Goal: Transaction & Acquisition: Purchase product/service

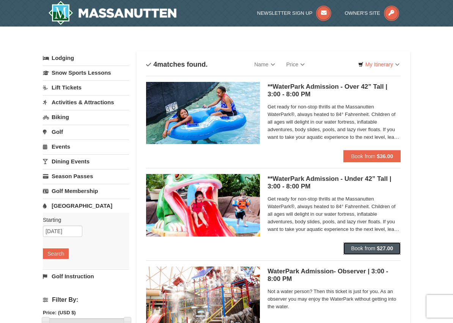
click at [368, 249] on span "Book from" at bounding box center [363, 248] width 24 height 6
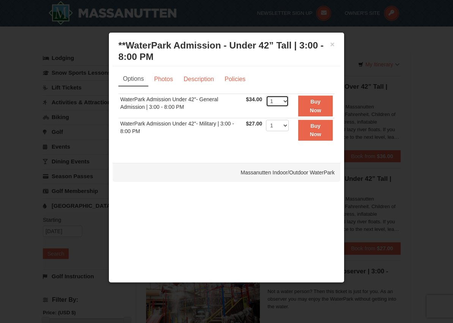
click at [286, 100] on select "1 2 3 4 5 6 7 8 9 10 11 12 13 14 15 16 17 18 19 20 21 22" at bounding box center [277, 101] width 23 height 11
select select "2"
click at [315, 105] on button "Buy Now" at bounding box center [315, 106] width 35 height 21
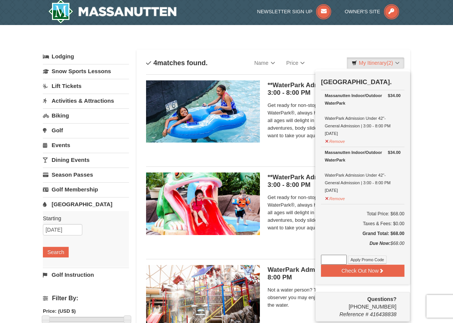
scroll to position [2, 0]
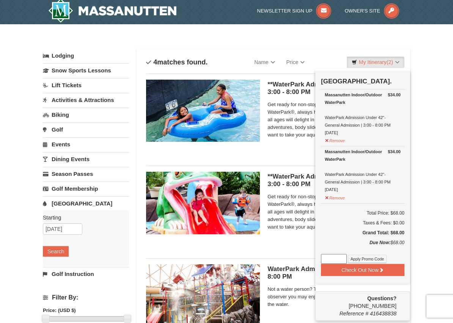
click at [433, 128] on div "× Categories List Filter My Itinerary (2) Check Out Now Water Park Pass. $34.00…" at bounding box center [226, 244] width 453 height 440
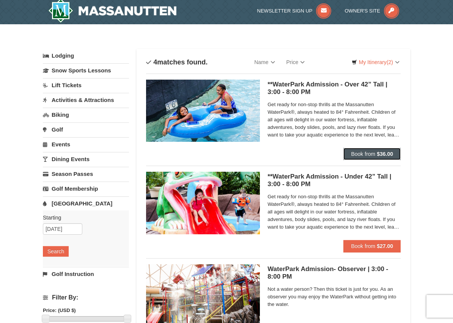
click at [369, 153] on span "Book from" at bounding box center [363, 154] width 24 height 6
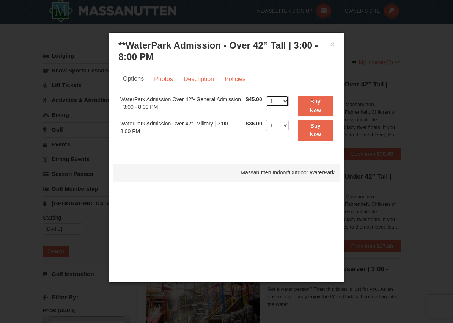
click at [284, 102] on select "1 2 3 4 5 6 7 8 9 10 11 12 13 14 15 16 17 18 19 20 21 22" at bounding box center [277, 101] width 23 height 11
select select "4"
click at [316, 106] on button "Buy Now" at bounding box center [315, 106] width 35 height 21
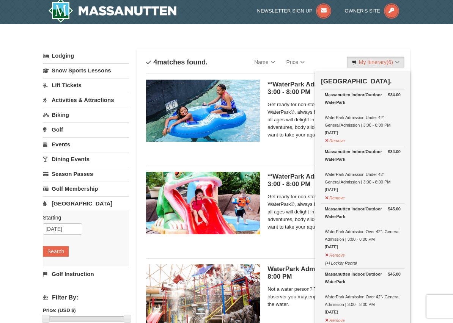
click at [429, 138] on div "× Categories List Filter My Itinerary (6) Check Out Now Water Park Pass. $34.00…" at bounding box center [226, 244] width 453 height 440
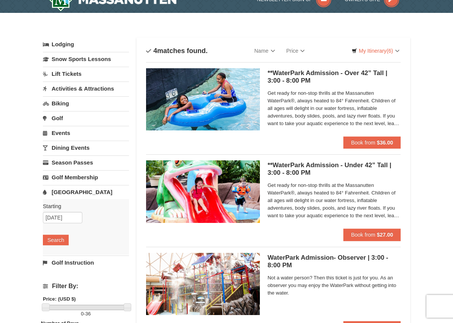
scroll to position [0, 0]
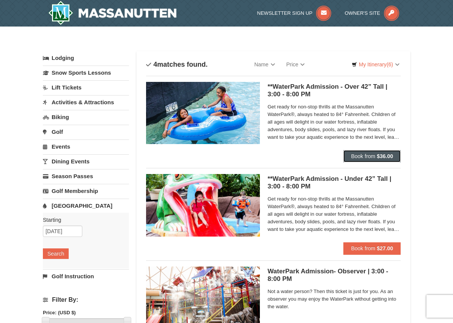
click at [388, 158] on strong "$36.00" at bounding box center [385, 156] width 16 height 6
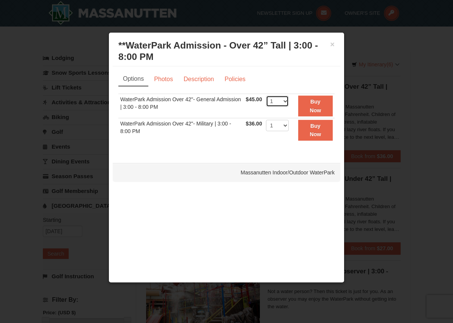
click at [284, 103] on select "1 2 3 4 5 6 7 8 9 10 11 12 13 14 15 16 17 18 19 20 21 22" at bounding box center [277, 101] width 23 height 11
select select "2"
click at [313, 105] on button "Buy Now" at bounding box center [315, 106] width 35 height 21
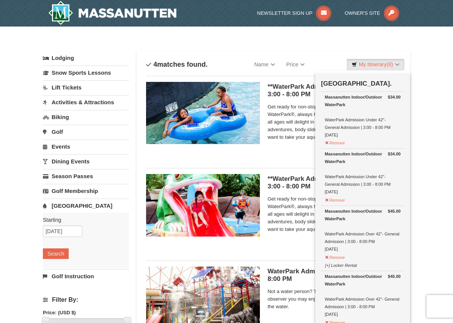
click at [244, 116] on img at bounding box center [203, 113] width 114 height 62
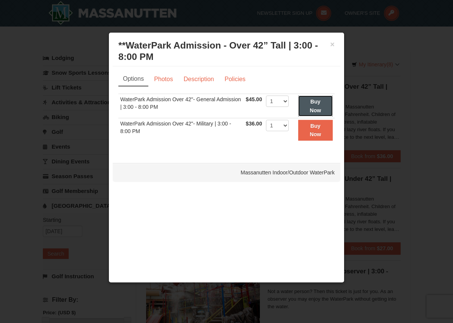
click at [313, 107] on strong "Buy Now" at bounding box center [315, 106] width 11 height 14
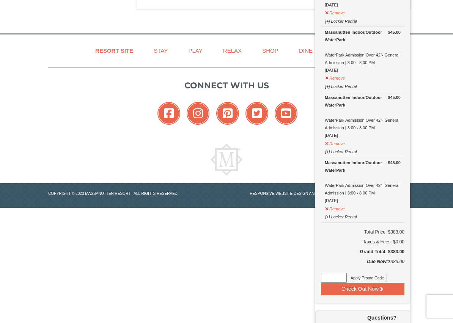
scroll to position [442, 0]
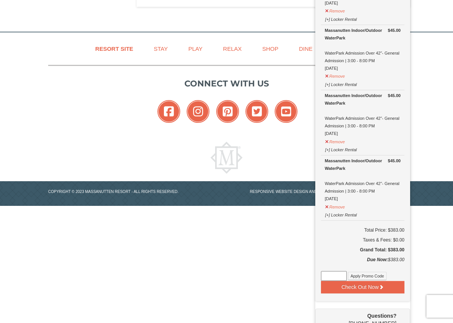
click at [335, 272] on input at bounding box center [334, 276] width 26 height 10
type input "WPHarvestMonThurs25"
click at [357, 273] on button "Apply Promo Code" at bounding box center [367, 276] width 39 height 8
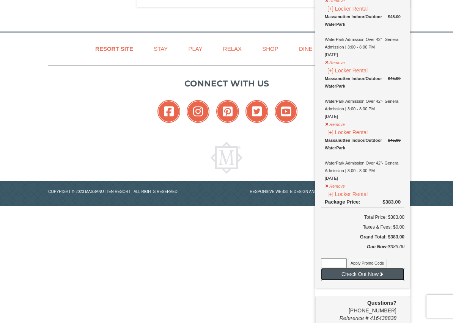
click at [371, 276] on button "Check Out Now" at bounding box center [362, 274] width 83 height 12
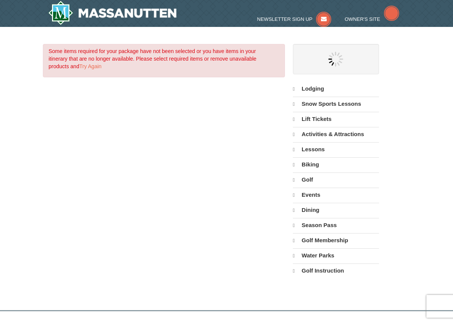
select select "10"
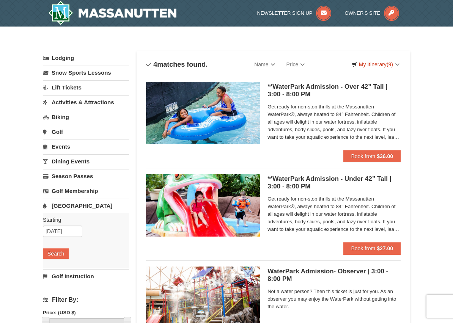
scroll to position [332, 0]
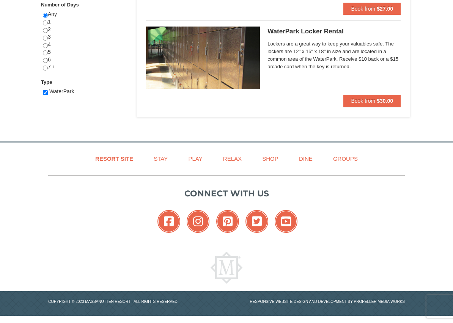
click at [384, 63] on span "Lockers are a great way to keep your valuables safe. The lockers are 12" x 15" …" at bounding box center [333, 55] width 133 height 30
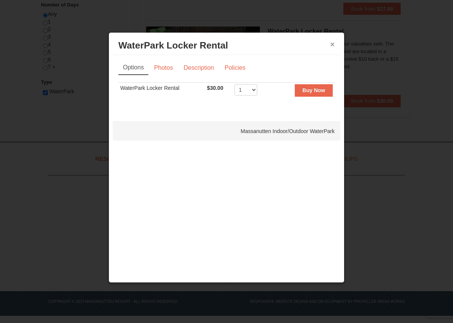
click at [333, 46] on button "×" at bounding box center [332, 45] width 5 height 8
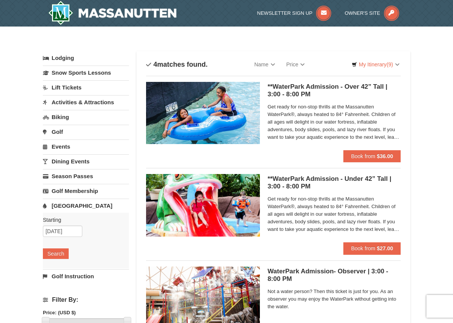
scroll to position [0, 0]
click at [374, 64] on link "My Itinerary (9)" at bounding box center [376, 64] width 58 height 11
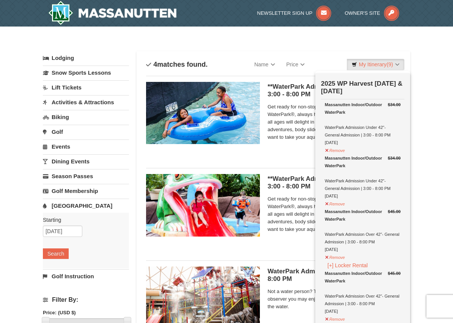
click at [434, 77] on div "× Categories List Filter My Itinerary (9) Check Out Now 2025 WP Harvest Monday …" at bounding box center [226, 247] width 453 height 440
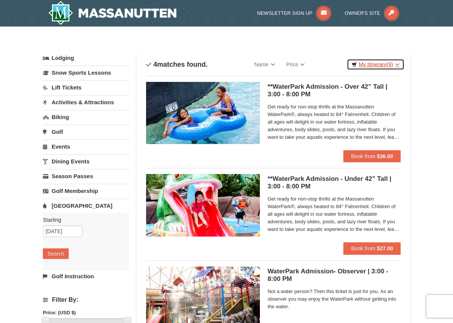
click at [390, 65] on span "(9)" at bounding box center [389, 64] width 6 height 6
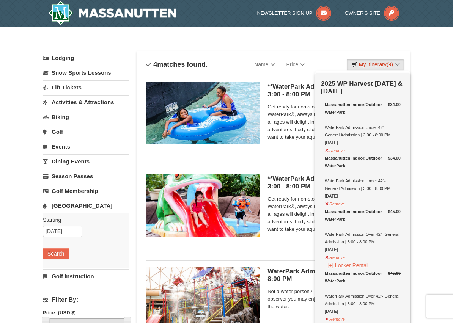
click at [386, 64] on span "(9)" at bounding box center [389, 64] width 6 height 6
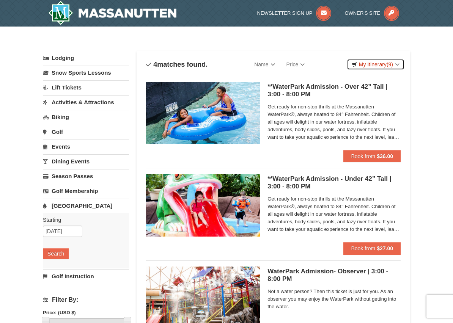
click at [383, 63] on link "My Itinerary (9)" at bounding box center [376, 64] width 58 height 11
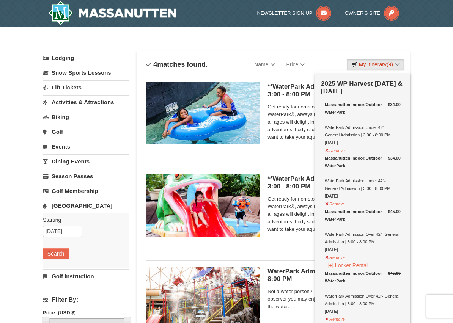
click at [375, 64] on link "My Itinerary (9)" at bounding box center [376, 64] width 58 height 11
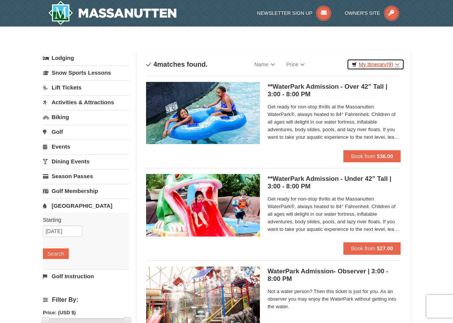
click at [396, 64] on link "My Itinerary (9)" at bounding box center [376, 64] width 58 height 11
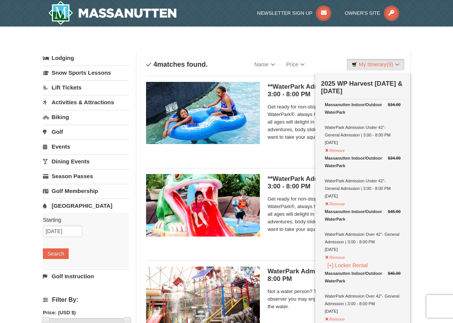
click at [360, 82] on strong "2025 WP Harvest [DATE] & [DATE]" at bounding box center [362, 87] width 82 height 15
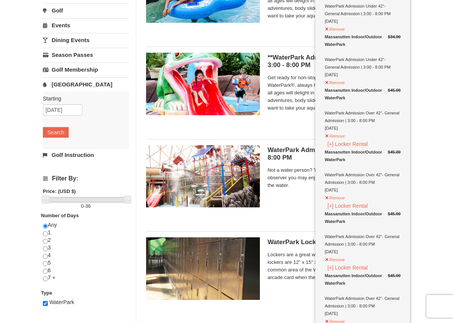
scroll to position [137, 0]
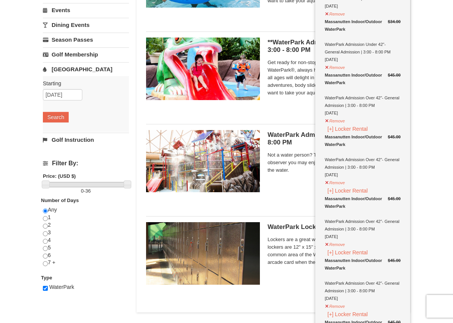
click at [328, 138] on div "Massanutten Indoor/Outdoor WaterPark" at bounding box center [363, 140] width 76 height 15
click at [331, 130] on button "[+] Locker Rental" at bounding box center [348, 129] width 46 height 8
click at [327, 245] on button "Remove" at bounding box center [335, 243] width 20 height 9
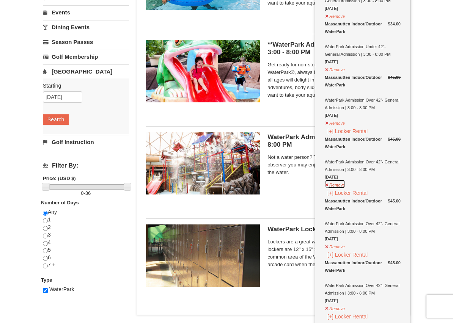
click at [328, 185] on button "Remove" at bounding box center [335, 183] width 20 height 9
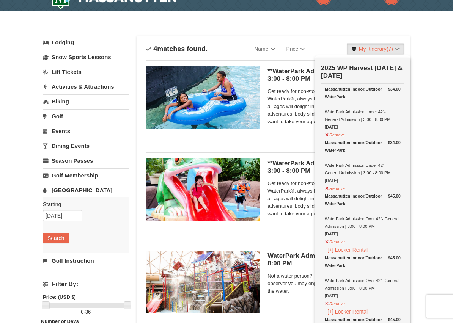
scroll to position [11, 0]
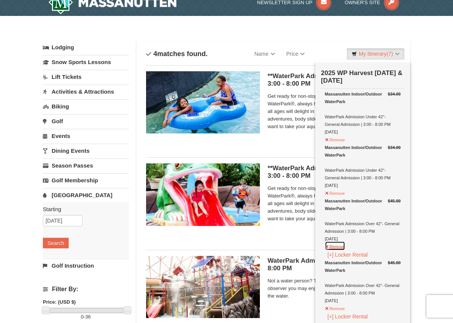
click at [330, 245] on button "Remove" at bounding box center [335, 245] width 20 height 9
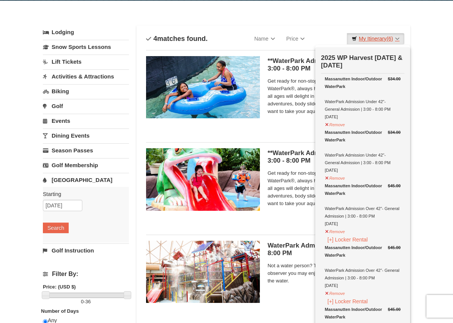
click at [385, 38] on link "My Itinerary (6)" at bounding box center [376, 38] width 58 height 11
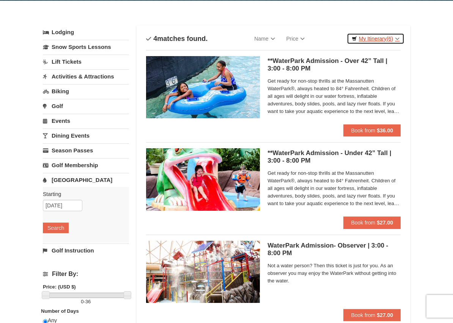
click at [398, 39] on link "My Itinerary (6)" at bounding box center [376, 38] width 58 height 11
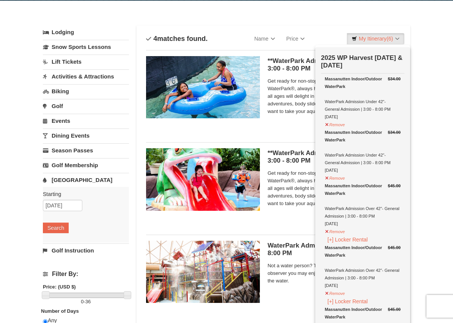
click at [280, 60] on h5 "**WaterPark Admission - Over 42” Tall | 3:00 - 8:00 PM Massanutten Indoor/Outdo…" at bounding box center [333, 64] width 133 height 15
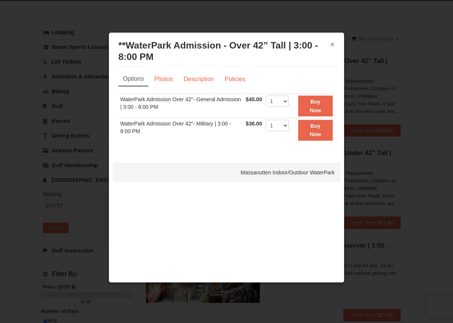
click at [332, 44] on button "×" at bounding box center [332, 45] width 5 height 8
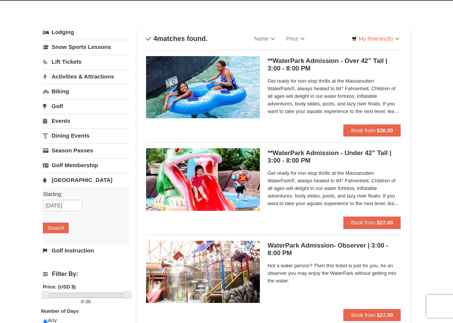
click at [59, 179] on link "[GEOGRAPHIC_DATA]" at bounding box center [86, 180] width 86 height 14
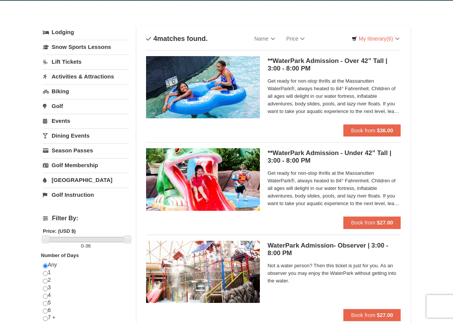
click at [321, 245] on h5 "WaterPark Admission- Observer | 3:00 - 8:00 PM Massanutten Indoor/Outdoor Water…" at bounding box center [333, 249] width 133 height 15
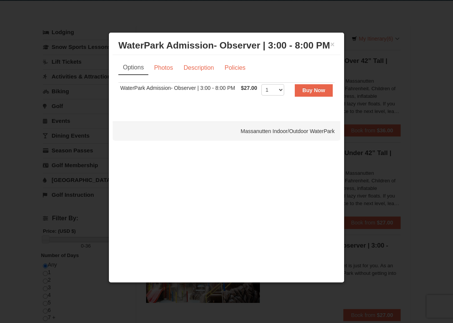
click at [23, 76] on div at bounding box center [226, 161] width 453 height 323
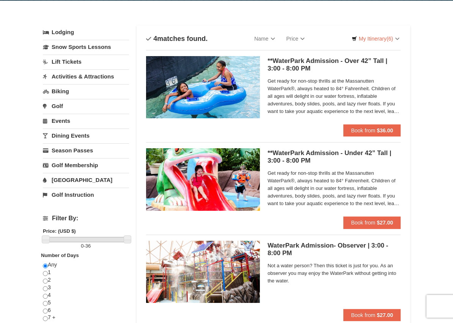
click at [72, 179] on link "[GEOGRAPHIC_DATA]" at bounding box center [86, 180] width 86 height 14
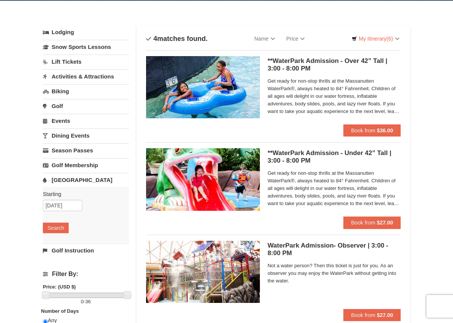
click at [71, 75] on link "Activities & Attractions" at bounding box center [86, 76] width 86 height 14
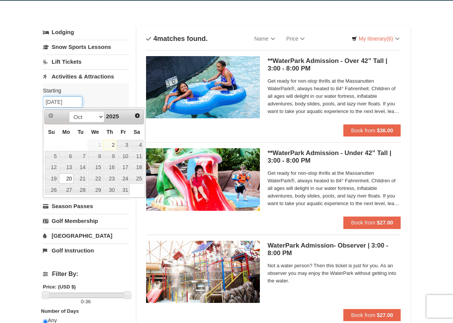
click at [71, 105] on input "[DATE]" at bounding box center [62, 101] width 39 height 11
click at [66, 181] on link "20" at bounding box center [66, 178] width 14 height 11
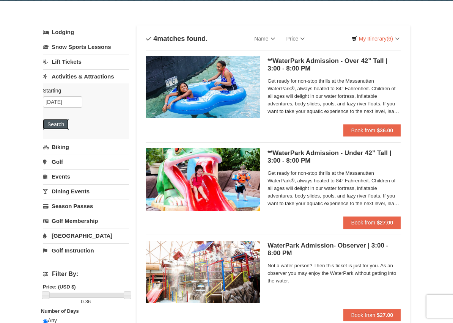
click at [54, 125] on button "Search" at bounding box center [56, 124] width 26 height 11
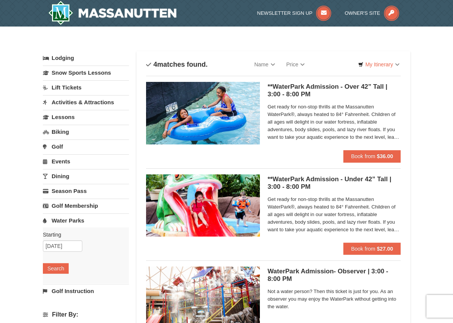
select select "10"
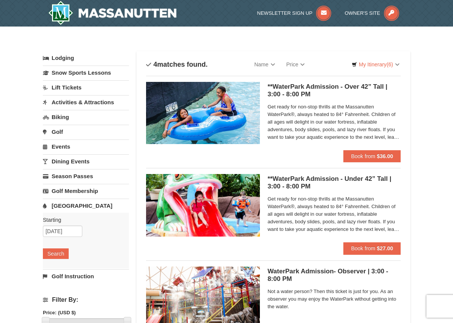
click at [330, 86] on h5 "**WaterPark Admission - Over 42” Tall | 3:00 - 8:00 PM Massanutten Indoor/Outdo…" at bounding box center [333, 90] width 133 height 15
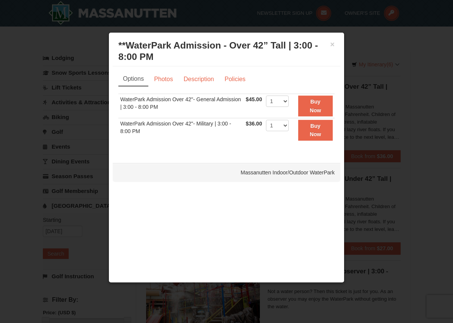
click at [434, 69] on div at bounding box center [226, 161] width 453 height 323
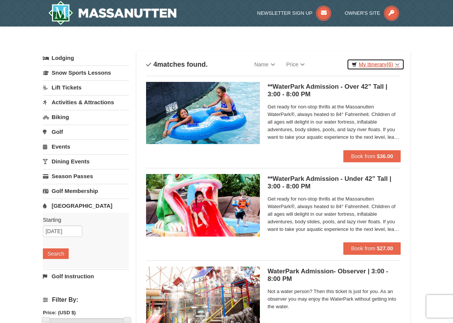
click at [380, 64] on link "My Itinerary (6)" at bounding box center [376, 64] width 58 height 11
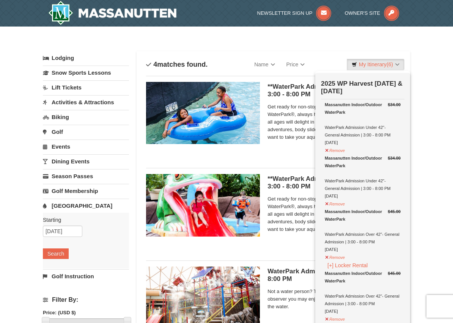
click at [429, 60] on div "× Categories List Filter My Itinerary (6) Check Out Now 2025 WP Harvest Monday …" at bounding box center [226, 247] width 453 height 440
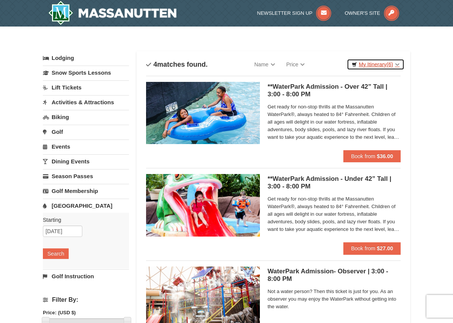
click at [386, 66] on span "(6)" at bounding box center [389, 64] width 6 height 6
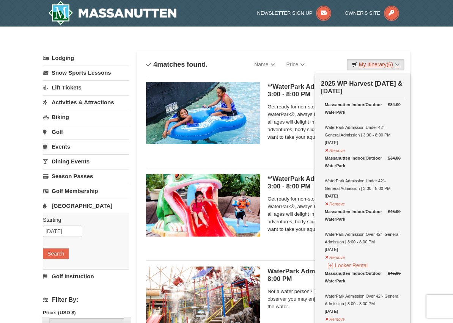
click at [381, 65] on link "My Itinerary (6)" at bounding box center [376, 64] width 58 height 11
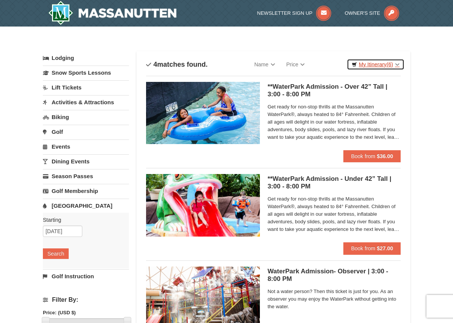
click at [380, 64] on link "My Itinerary (6)" at bounding box center [376, 64] width 58 height 11
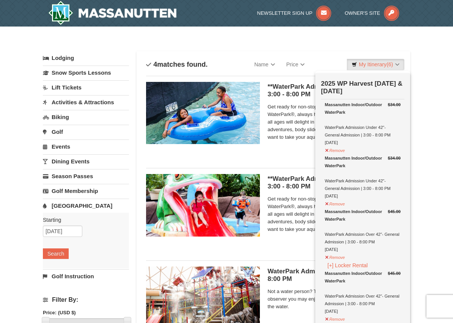
click at [356, 241] on div "Massanutten Indoor/Outdoor WaterPark WaterPark Admission Over 42"- General Admi…" at bounding box center [363, 231] width 76 height 46
click at [333, 258] on button "Remove" at bounding box center [335, 256] width 20 height 9
click at [329, 154] on div "$34.00 Massanutten Indoor/Outdoor WaterPark WaterPark Admission Under 42"- Gene…" at bounding box center [363, 247] width 76 height 292
click at [326, 148] on button "Remove" at bounding box center [335, 149] width 20 height 9
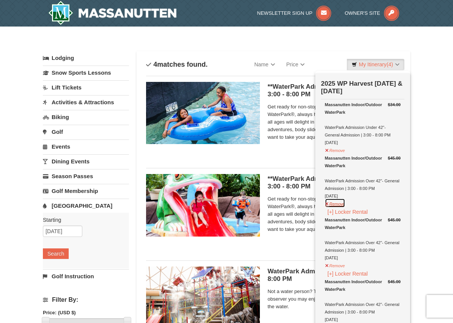
click at [336, 202] on button "Remove" at bounding box center [335, 202] width 20 height 9
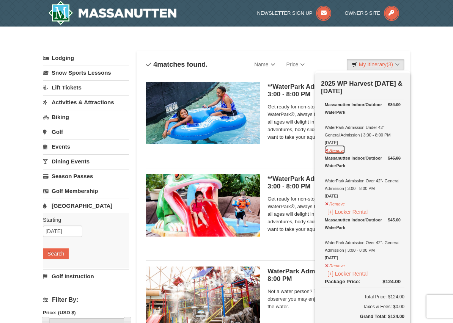
click at [330, 149] on button "Remove" at bounding box center [335, 149] width 20 height 9
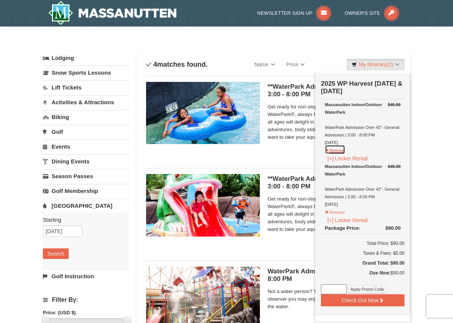
click at [337, 148] on button "Remove" at bounding box center [335, 149] width 20 height 9
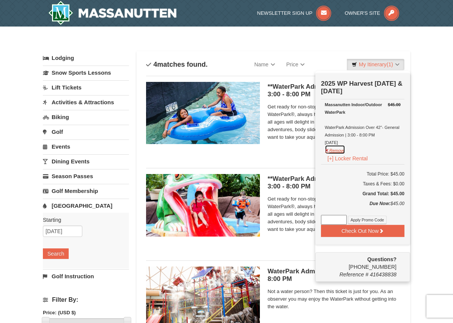
click at [327, 151] on button "Remove" at bounding box center [335, 149] width 20 height 9
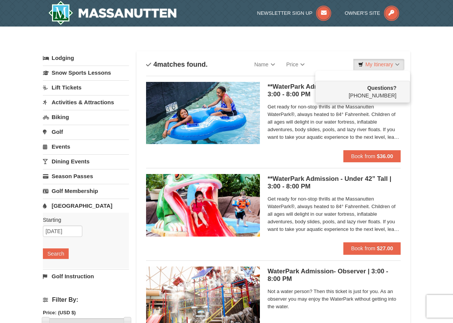
click at [426, 137] on div "× Categories List Filter My Itinerary Questions? 1-540-289-9441 Lodging Arrival…" at bounding box center [226, 247] width 453 height 440
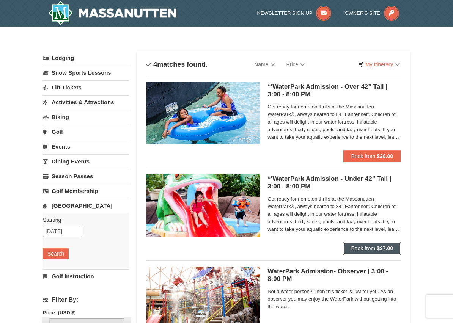
click at [381, 248] on strong "$27.00" at bounding box center [385, 248] width 16 height 6
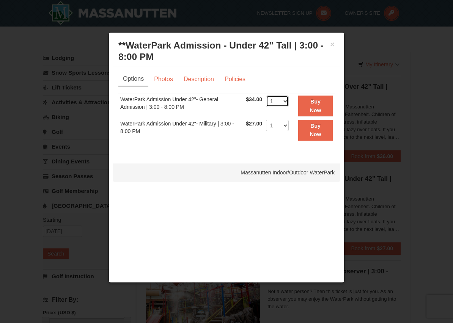
click at [286, 103] on select "1 2 3 4 5 6 7 8 9 10 11 12 13 14 15 16 17 18 19 20 21 22" at bounding box center [277, 101] width 23 height 11
select select "2"
click at [316, 107] on strong "Buy Now" at bounding box center [315, 106] width 11 height 14
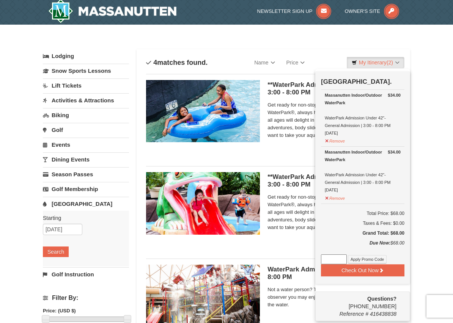
scroll to position [2, 0]
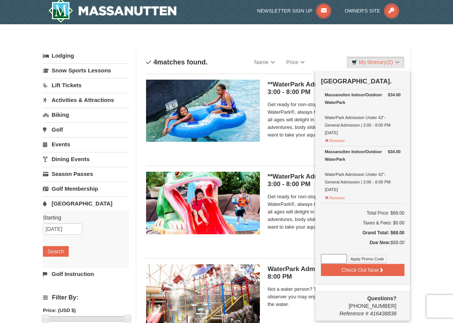
click at [332, 256] on input at bounding box center [334, 259] width 26 height 10
type input "WPHarvestMonThurs25"
click at [371, 271] on button "Check Out Now" at bounding box center [362, 270] width 83 height 12
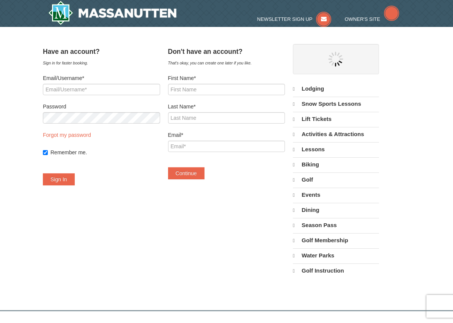
select select "10"
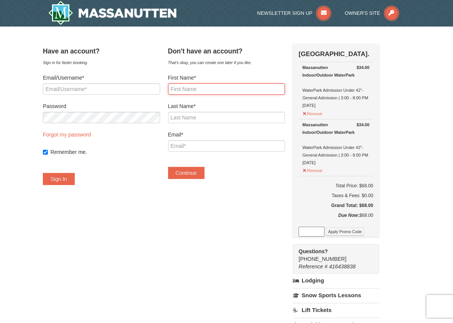
click at [214, 90] on input "First Name*" at bounding box center [226, 88] width 117 height 11
type input "[PERSON_NAME]"
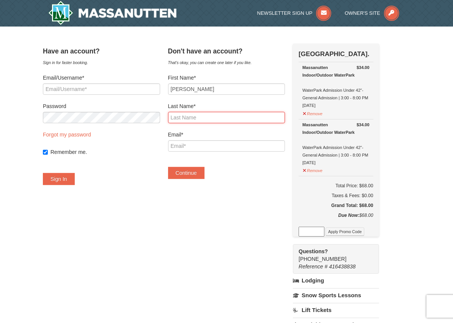
type input "[PERSON_NAME]"
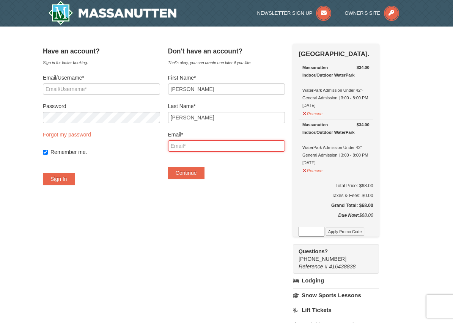
click at [218, 146] on input "Email*" at bounding box center [226, 145] width 117 height 11
type input "[EMAIL_ADDRESS][DOMAIN_NAME]"
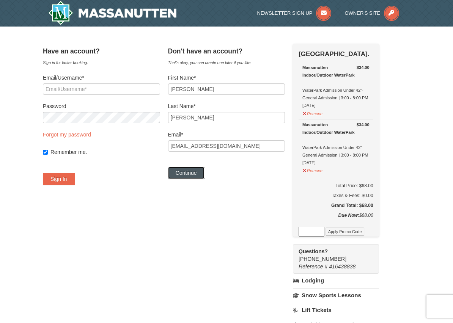
click at [197, 177] on button "Continue" at bounding box center [186, 173] width 36 height 12
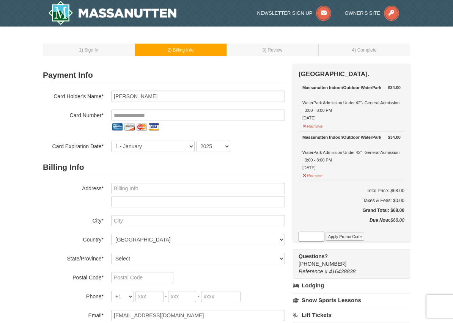
click at [310, 236] on input at bounding box center [311, 237] width 26 height 10
type input "WPHarvestMonThurs25"
click at [345, 237] on button "Apply Promo Code" at bounding box center [344, 236] width 39 height 8
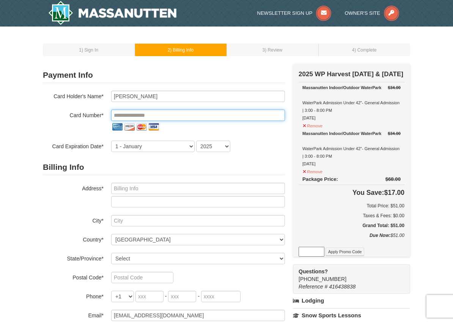
click at [196, 117] on input "tel" at bounding box center [198, 115] width 174 height 11
click at [194, 115] on input "tel" at bounding box center [198, 115] width 174 height 11
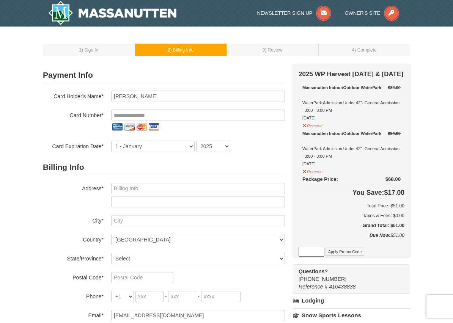
click at [154, 129] on img at bounding box center [154, 127] width 12 height 12
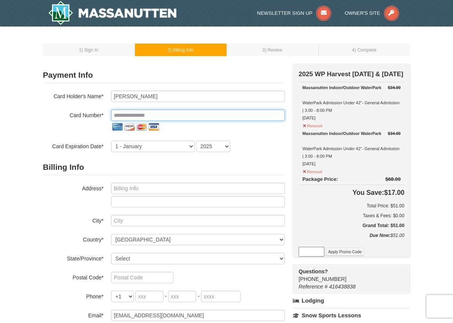
click at [155, 114] on input "tel" at bounding box center [198, 115] width 174 height 11
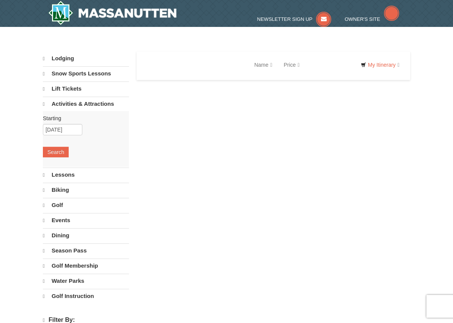
select select "10"
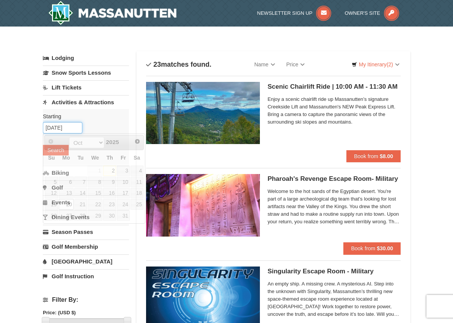
click at [75, 129] on input "[DATE]" at bounding box center [62, 127] width 39 height 11
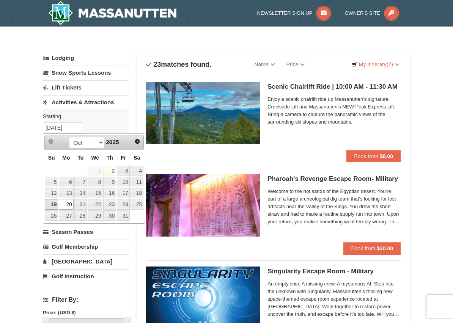
click at [51, 204] on link "19" at bounding box center [51, 204] width 13 height 11
type input "[DATE]"
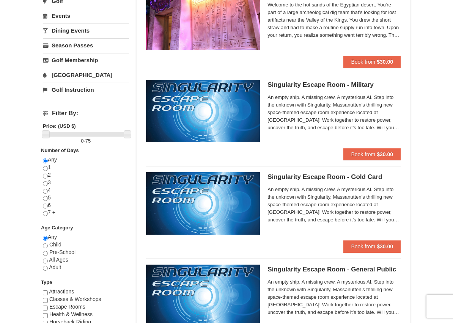
scroll to position [197, 0]
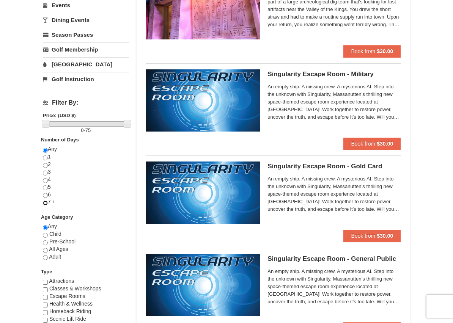
click at [45, 204] on input "radio" at bounding box center [45, 203] width 5 height 5
radio input "true"
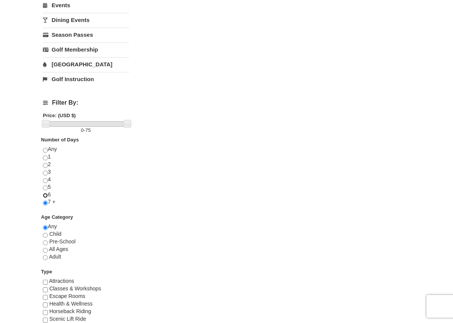
click at [43, 193] on input "radio" at bounding box center [45, 195] width 5 height 5
radio input "true"
click at [43, 201] on input "radio" at bounding box center [45, 203] width 5 height 5
radio input "true"
click at [43, 148] on input "radio" at bounding box center [45, 150] width 5 height 5
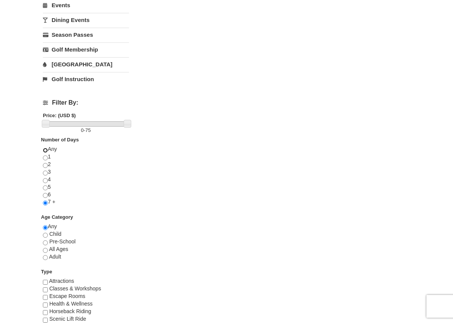
radio input "true"
click at [43, 156] on input "radio" at bounding box center [45, 158] width 5 height 5
radio input "true"
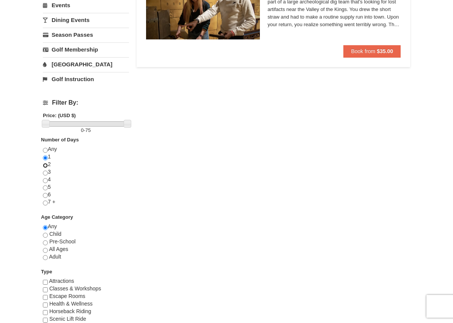
click at [43, 163] on input "radio" at bounding box center [45, 165] width 5 height 5
radio input "true"
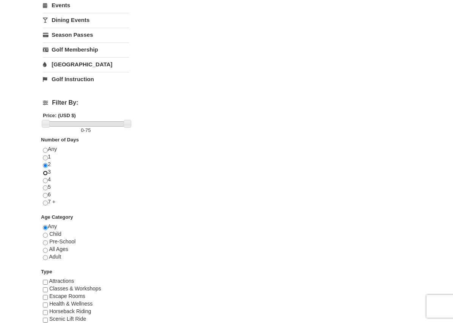
click at [43, 171] on input "radio" at bounding box center [45, 173] width 5 height 5
radio input "true"
click at [43, 178] on input "radio" at bounding box center [45, 180] width 5 height 5
radio input "true"
click at [43, 185] on input "radio" at bounding box center [45, 187] width 5 height 5
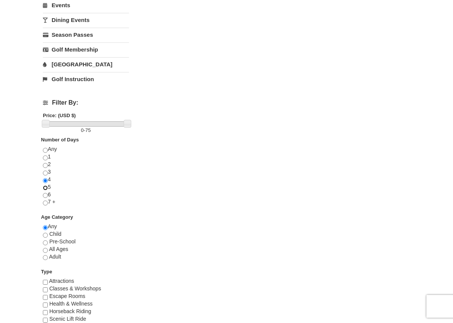
radio input "true"
click at [43, 193] on input "radio" at bounding box center [45, 195] width 5 height 5
radio input "true"
click at [412, 119] on div "× Categories List Filter My Itinerary (2) Check Out Now 2025 WP Harvest [DATE] …" at bounding box center [226, 95] width 382 height 517
click at [291, 301] on div "Lodging Arrival Please format dates MM/DD/YYYY [DATE] Departure Please format d…" at bounding box center [226, 99] width 367 height 490
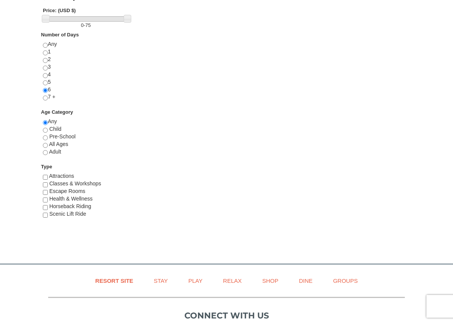
scroll to position [303, 0]
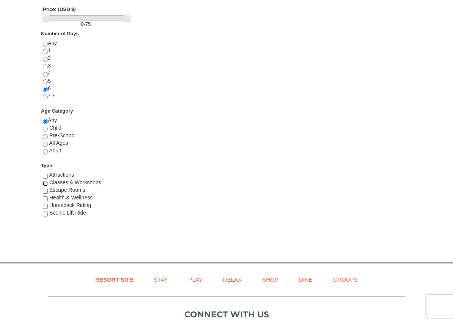
click at [47, 184] on input "checkbox" at bounding box center [45, 183] width 5 height 5
checkbox input "true"
click at [46, 174] on input "checkbox" at bounding box center [45, 176] width 5 height 5
checkbox input "true"
drag, startPoint x: 48, startPoint y: 15, endPoint x: 92, endPoint y: 18, distance: 43.7
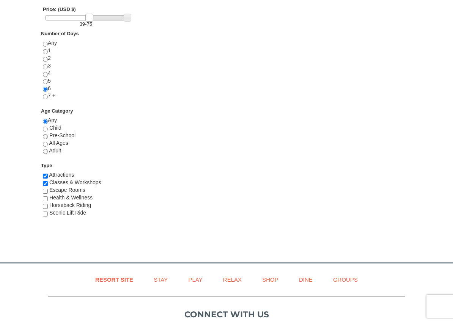
click at [92, 18] on link at bounding box center [89, 18] width 8 height 8
drag, startPoint x: 92, startPoint y: 18, endPoint x: 101, endPoint y: 20, distance: 8.9
click at [101, 20] on link at bounding box center [98, 18] width 8 height 8
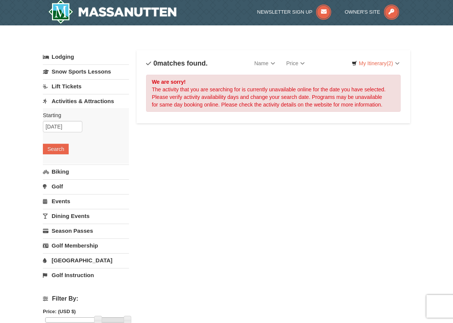
scroll to position [0, 0]
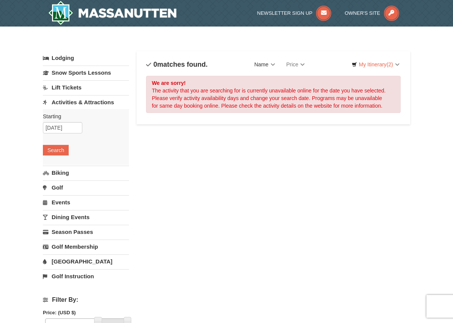
click at [275, 65] on link "Name" at bounding box center [264, 64] width 32 height 15
click at [66, 104] on link "Activities & Attractions" at bounding box center [86, 102] width 86 height 14
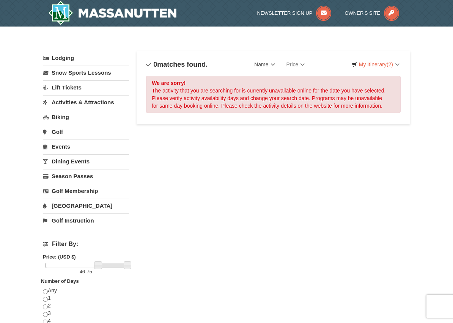
click at [63, 143] on link "Events" at bounding box center [86, 147] width 86 height 14
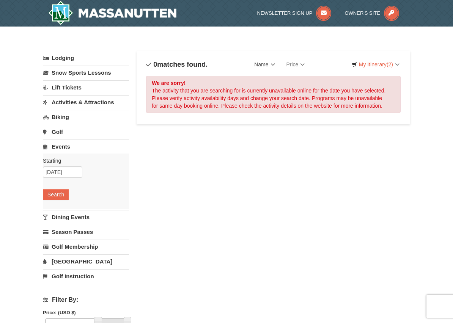
click at [63, 101] on link "Activities & Attractions" at bounding box center [86, 102] width 86 height 14
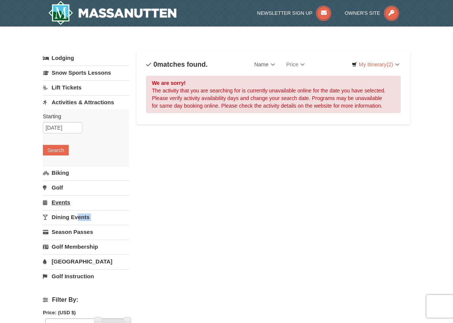
drag, startPoint x: 78, startPoint y: 225, endPoint x: 75, endPoint y: 204, distance: 21.0
click at [75, 215] on div "Lodging Arrival Please format dates MM/DD/YYYY [DATE] Departure Please format d…" at bounding box center [86, 167] width 86 height 232
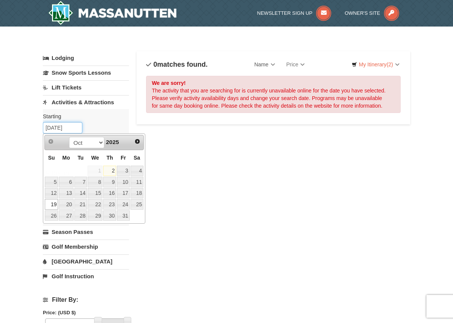
click at [74, 128] on input "[DATE]" at bounding box center [62, 127] width 39 height 11
click at [68, 203] on link "20" at bounding box center [66, 204] width 14 height 11
type input "[DATE]"
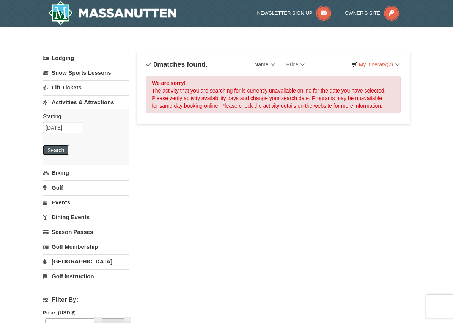
click at [52, 150] on button "Search" at bounding box center [56, 150] width 26 height 11
